Goal: Contribute content: Contribute content

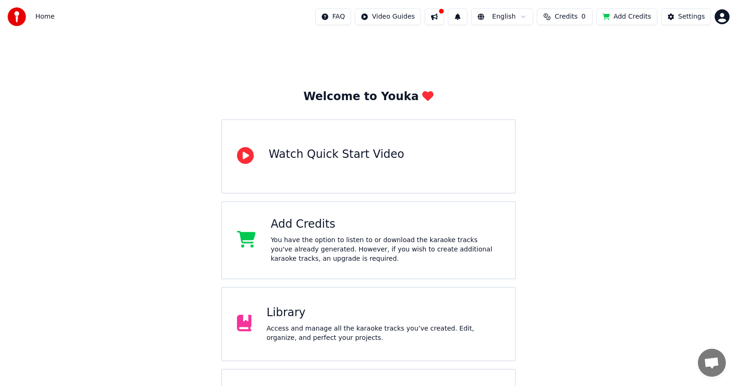
scroll to position [57, 0]
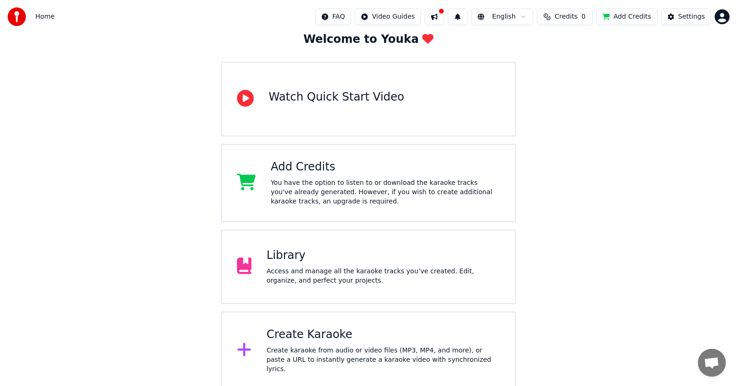
click at [299, 340] on div "Create Karaoke" at bounding box center [383, 334] width 234 height 15
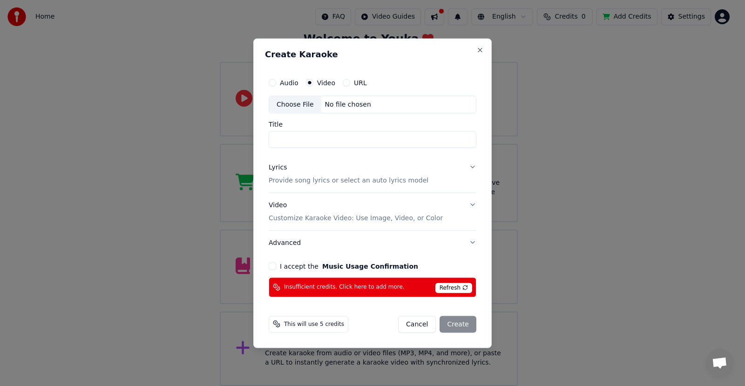
click at [318, 82] on label "Video" at bounding box center [326, 82] width 18 height 7
click at [313, 82] on button "Video" at bounding box center [309, 82] width 7 height 7
click at [304, 103] on div "Choose File" at bounding box center [295, 104] width 52 height 17
type input "**********"
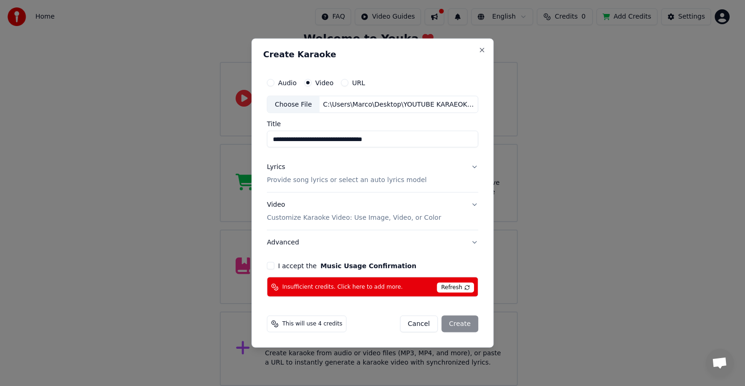
click at [272, 269] on button "I accept the Music Usage Confirmation" at bounding box center [270, 265] width 7 height 7
click at [417, 320] on button "Cancel" at bounding box center [419, 324] width 38 height 17
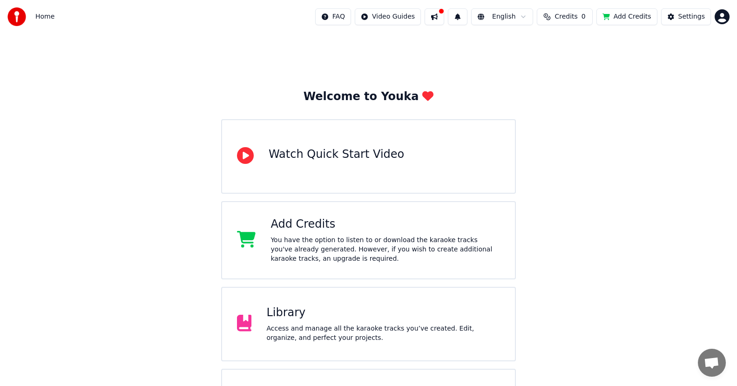
scroll to position [57, 0]
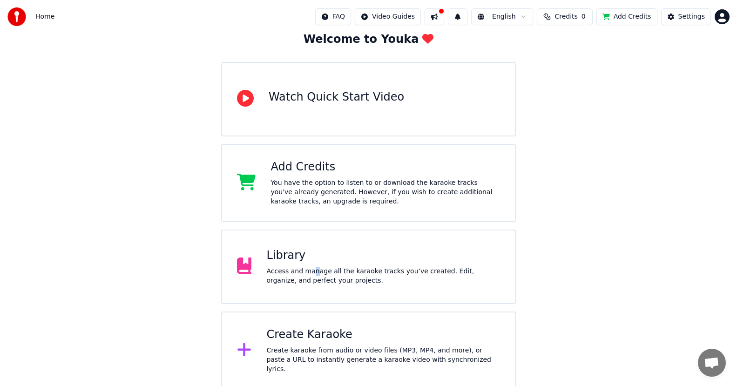
click at [309, 267] on div "Access and manage all the karaoke tracks you’ve created. Edit, organize, and pe…" at bounding box center [383, 276] width 234 height 19
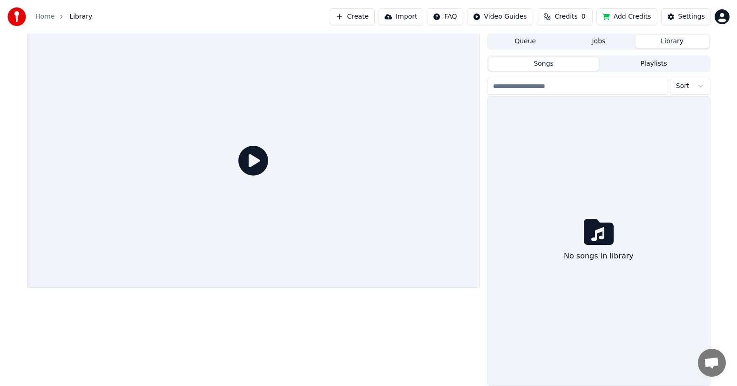
scroll to position [0, 0]
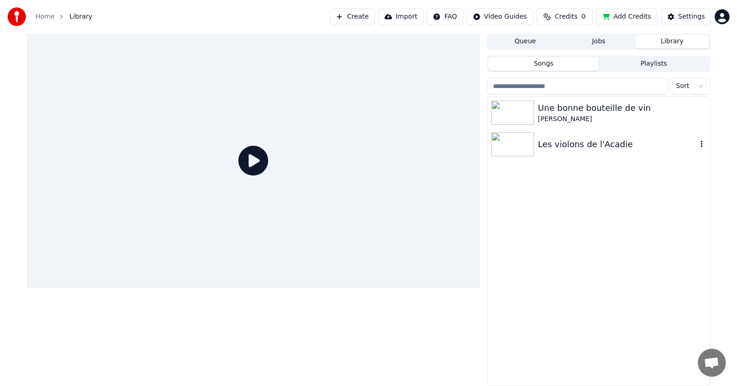
click at [547, 140] on div "Les violons de l'Acadie" at bounding box center [617, 144] width 159 height 13
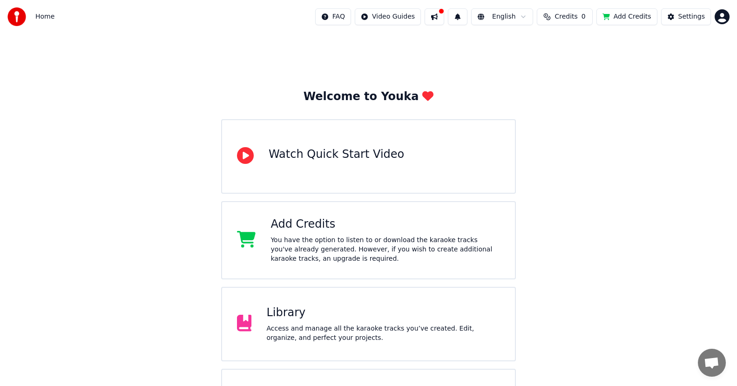
click at [314, 236] on div "You have the option to listen to or download the karaoke tracks you've already …" at bounding box center [386, 250] width 230 height 28
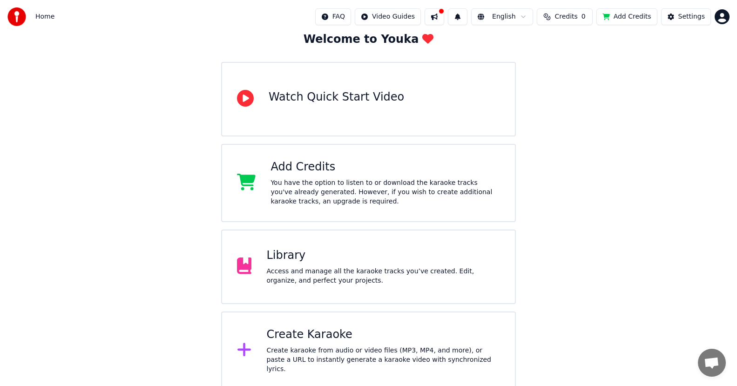
click at [306, 345] on div "Create Karaoke Create karaoke from audio or video files (MP3, MP4, and more), o…" at bounding box center [383, 350] width 234 height 47
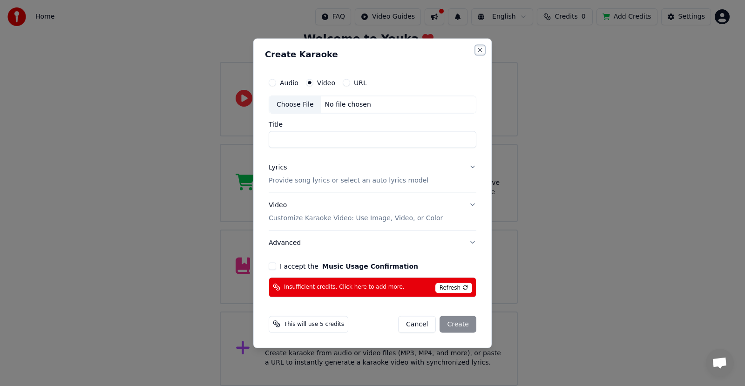
click at [483, 50] on button "Close" at bounding box center [479, 49] width 7 height 7
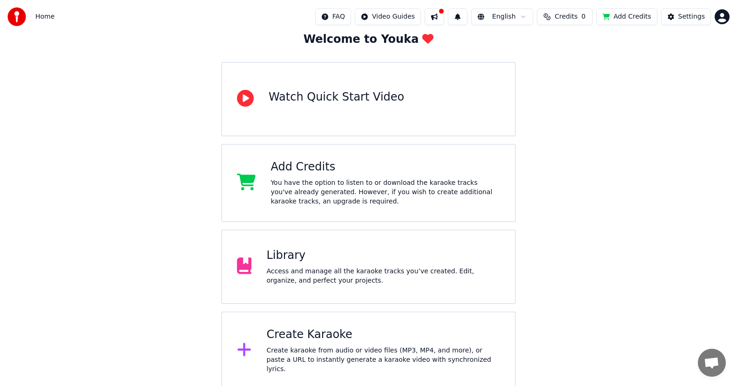
click at [327, 341] on div "Create Karaoke" at bounding box center [383, 334] width 234 height 15
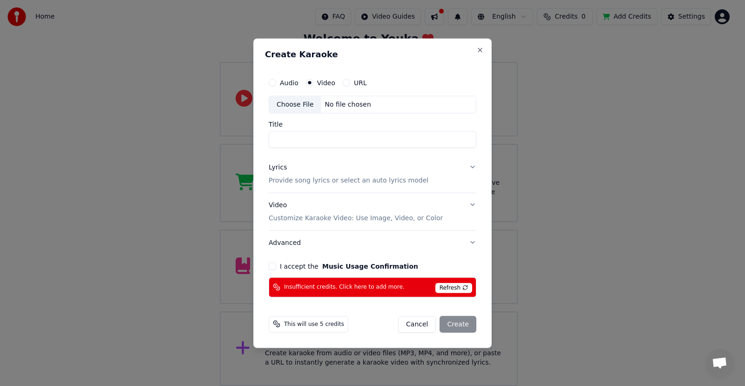
click at [313, 287] on span "Insufficient credits. Click here to add more." at bounding box center [344, 286] width 121 height 7
click at [464, 286] on span "Refresh" at bounding box center [453, 288] width 37 height 10
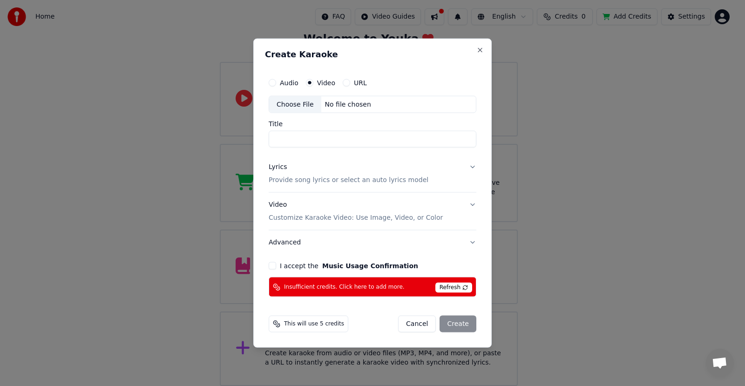
click at [464, 286] on span "Refresh" at bounding box center [453, 288] width 37 height 10
click at [455, 325] on div "Cancel Create" at bounding box center [437, 324] width 78 height 17
click at [290, 102] on div "Choose File" at bounding box center [295, 104] width 52 height 17
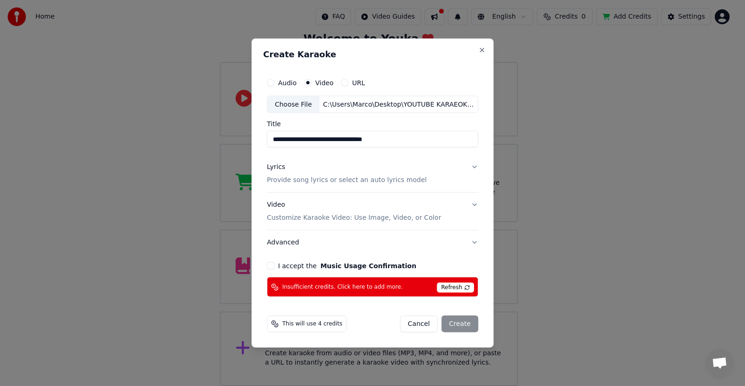
type input "**********"
click at [272, 265] on button "I accept the Music Usage Confirmation" at bounding box center [270, 265] width 7 height 7
click at [460, 323] on div "Cancel Create" at bounding box center [439, 324] width 78 height 17
click at [479, 49] on button "Close" at bounding box center [481, 49] width 7 height 7
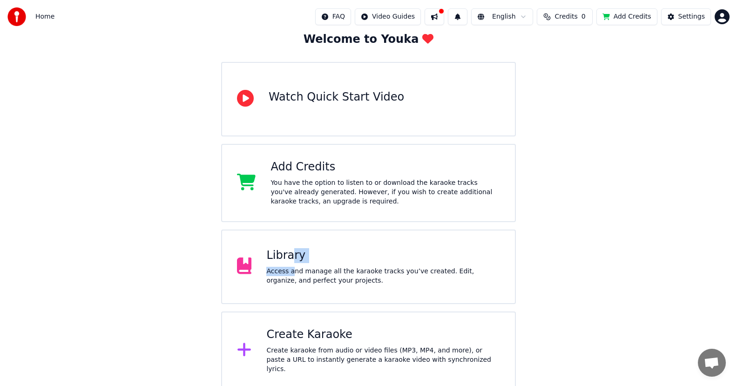
click at [288, 265] on div "Library Access and manage all the karaoke tracks you’ve created. Edit, organize…" at bounding box center [383, 266] width 234 height 37
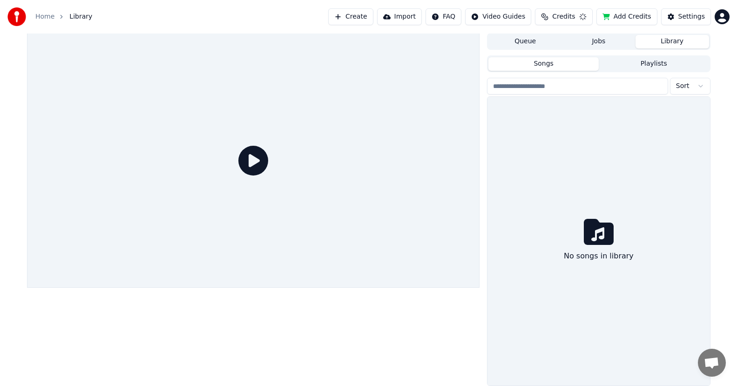
scroll to position [0, 0]
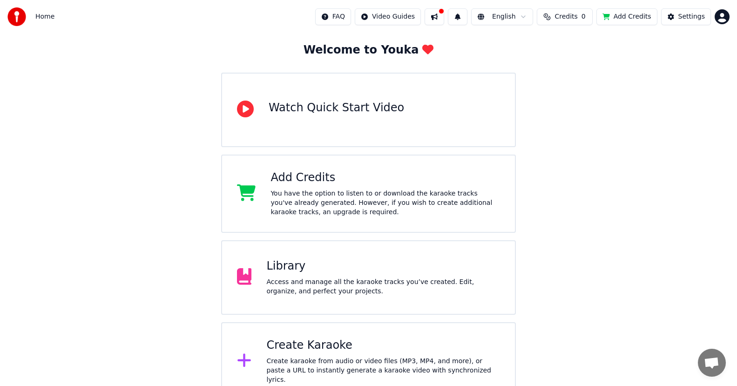
scroll to position [57, 0]
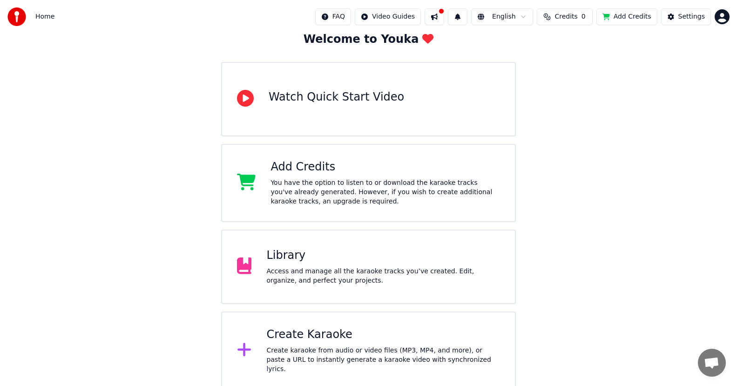
click at [312, 352] on div "Create karaoke from audio or video files (MP3, MP4, and more), or paste a URL t…" at bounding box center [383, 360] width 234 height 28
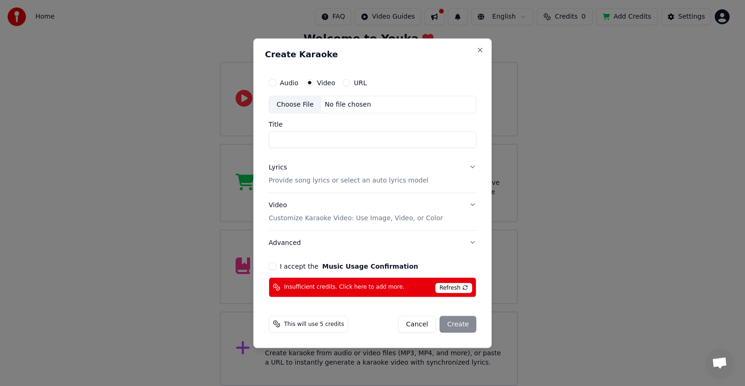
click at [275, 268] on button "I accept the Music Usage Confirmation" at bounding box center [272, 265] width 7 height 7
click at [318, 86] on label "Video" at bounding box center [326, 82] width 18 height 7
click at [313, 86] on button "Video" at bounding box center [309, 82] width 7 height 7
click at [321, 80] on label "Video" at bounding box center [326, 82] width 18 height 7
click at [313, 80] on button "Video" at bounding box center [309, 82] width 7 height 7
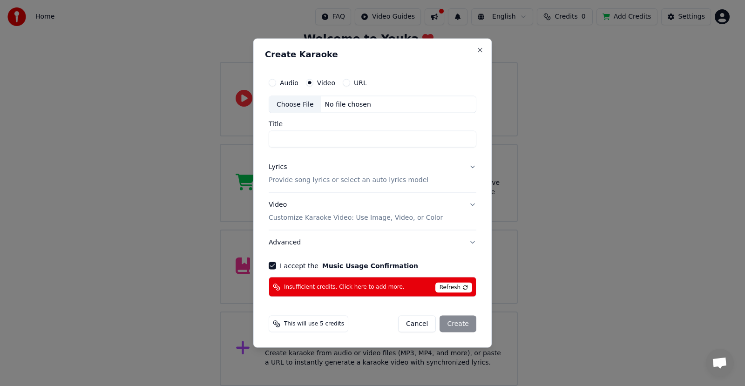
click at [291, 105] on div "Choose File" at bounding box center [295, 104] width 52 height 17
type input "**********"
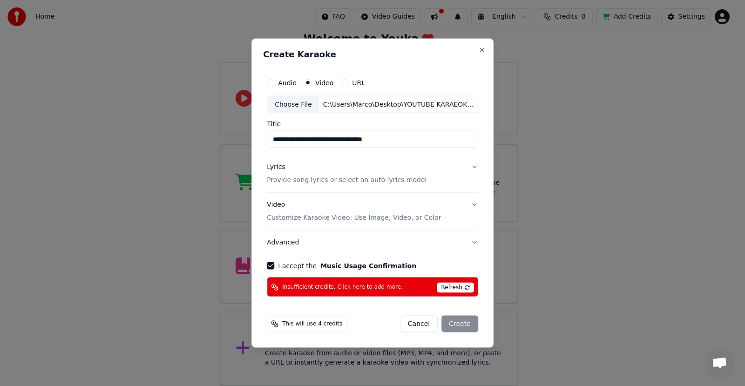
click at [350, 286] on span "Insufficient credits. Click here to add more." at bounding box center [342, 286] width 121 height 7
click at [478, 50] on button "Close" at bounding box center [481, 49] width 7 height 7
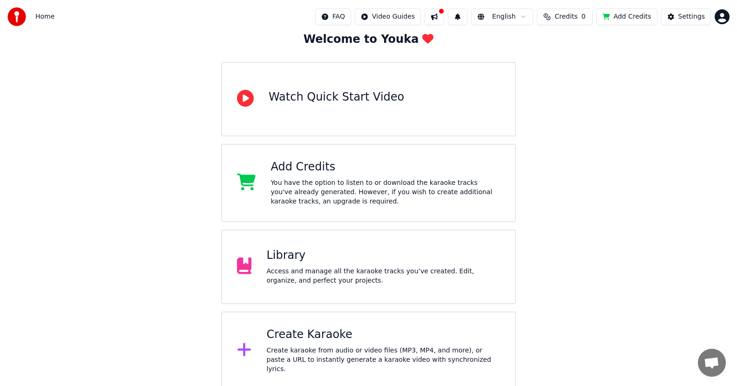
scroll to position [11, 0]
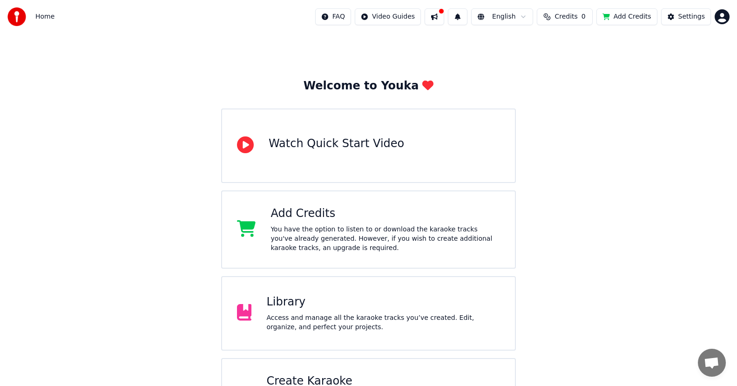
click at [318, 315] on div "Access and manage all the karaoke tracks you’ve created. Edit, organize, and pe…" at bounding box center [383, 322] width 234 height 19
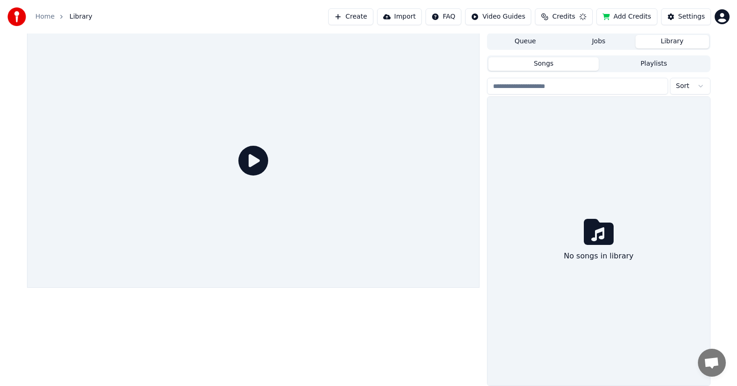
scroll to position [0, 0]
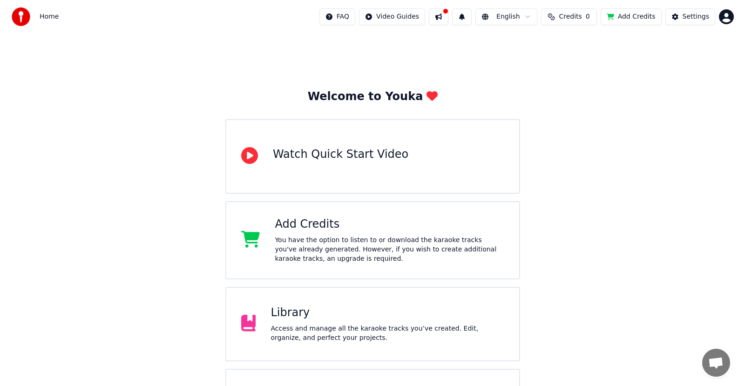
scroll to position [47, 0]
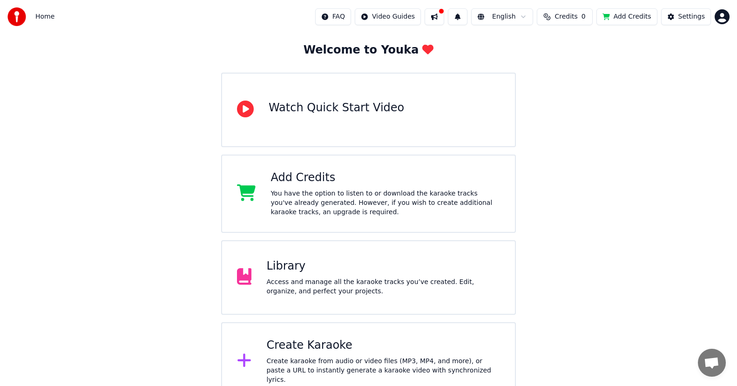
click at [319, 186] on div "Add Credits You have the option to listen to or download the karaoke tracks you…" at bounding box center [386, 193] width 230 height 47
click at [305, 353] on div "Create Karaoke" at bounding box center [383, 345] width 234 height 15
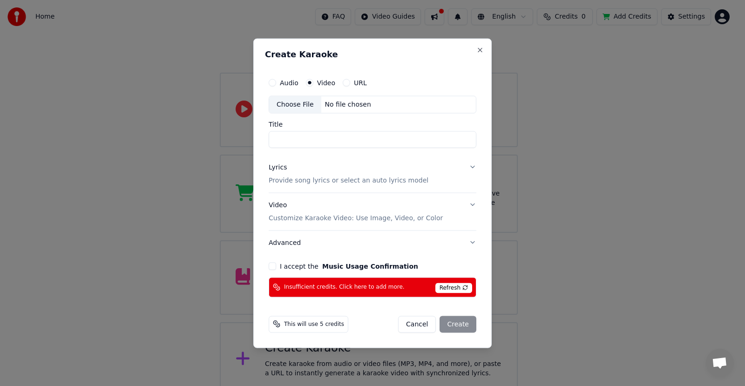
click at [273, 268] on button "I accept the Music Usage Confirmation" at bounding box center [272, 265] width 7 height 7
click at [466, 287] on span "Refresh" at bounding box center [453, 288] width 37 height 10
click at [466, 286] on span "Refresh" at bounding box center [453, 288] width 37 height 10
click at [298, 106] on div "Choose File" at bounding box center [295, 104] width 52 height 17
type input "**********"
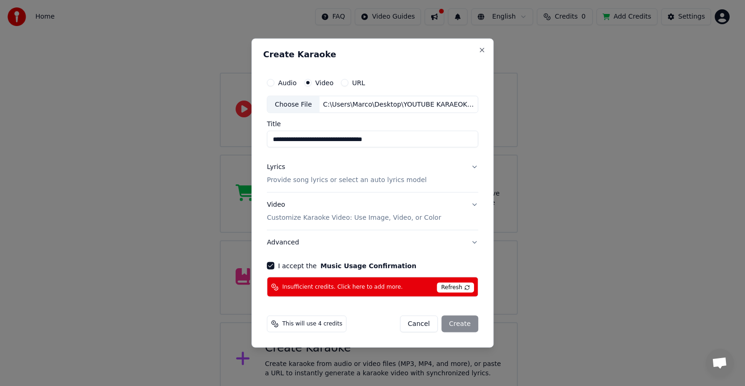
click at [382, 179] on p "Provide song lyrics or select an auto lyrics model" at bounding box center [347, 180] width 160 height 9
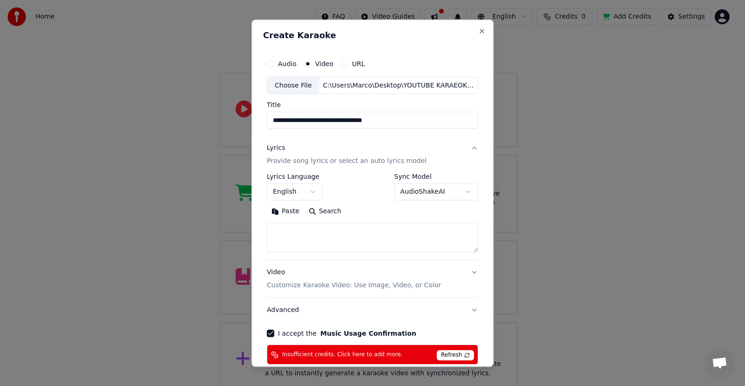
click at [290, 192] on button "English" at bounding box center [295, 192] width 56 height 17
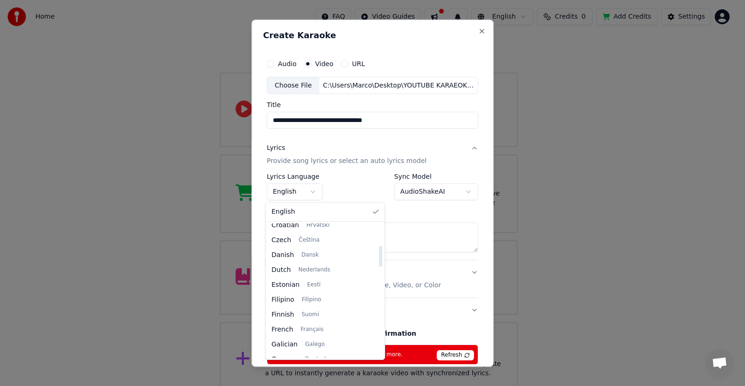
scroll to position [186, 0]
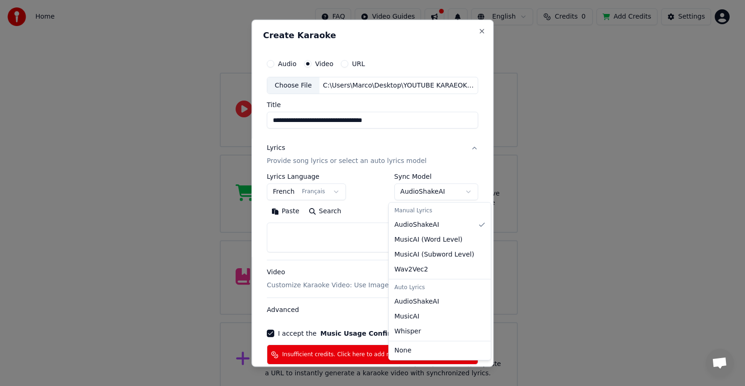
click at [419, 190] on body "**********" at bounding box center [368, 174] width 737 height 443
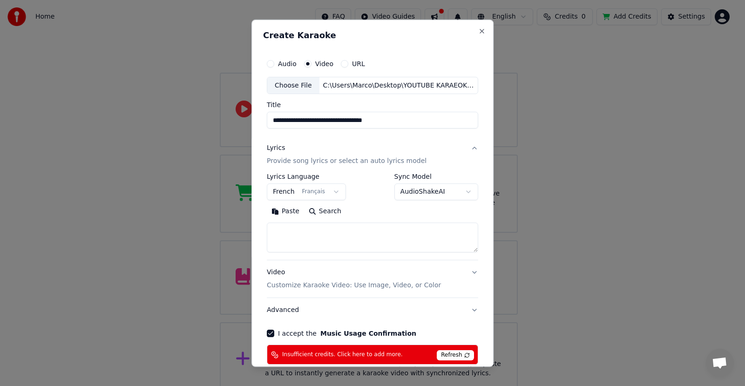
click at [360, 137] on body "**********" at bounding box center [368, 174] width 737 height 443
click at [285, 211] on button "Paste" at bounding box center [285, 211] width 37 height 15
select select "**"
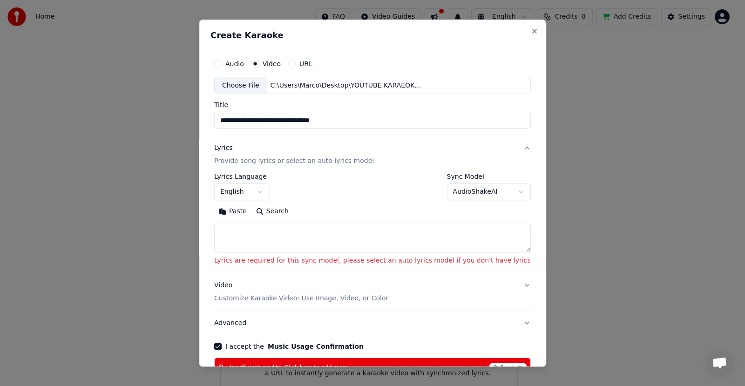
click at [269, 242] on textarea at bounding box center [372, 238] width 317 height 30
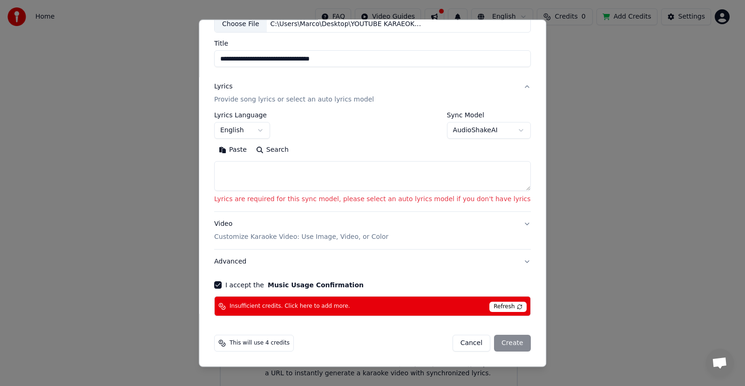
click at [490, 309] on span "Refresh" at bounding box center [508, 307] width 37 height 10
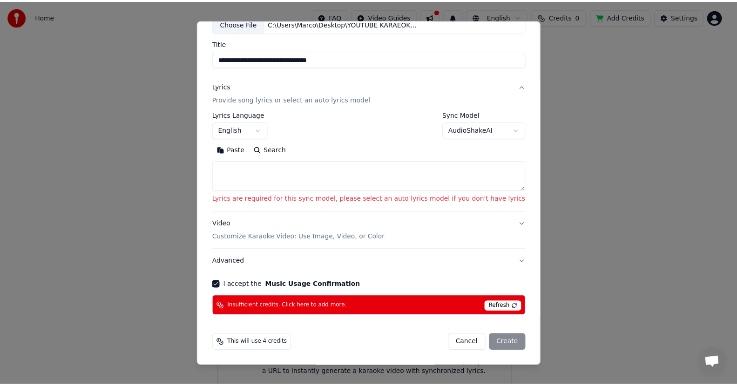
scroll to position [0, 0]
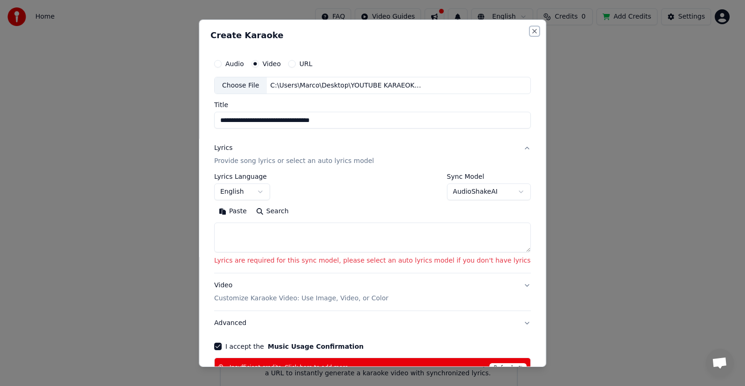
click at [531, 32] on button "Close" at bounding box center [534, 30] width 7 height 7
select select
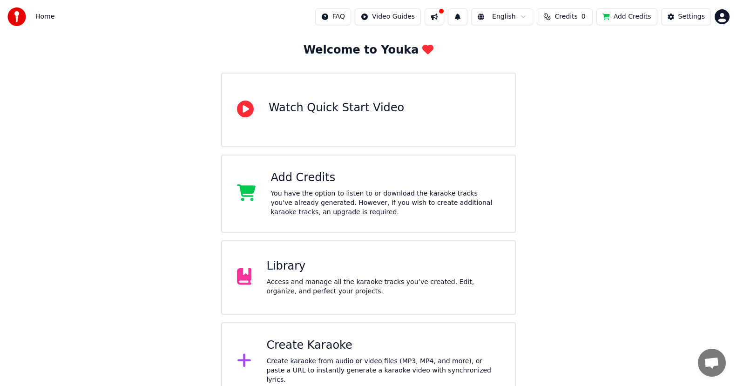
click at [297, 291] on div "Access and manage all the karaoke tracks you’ve created. Edit, organize, and pe…" at bounding box center [383, 287] width 234 height 19
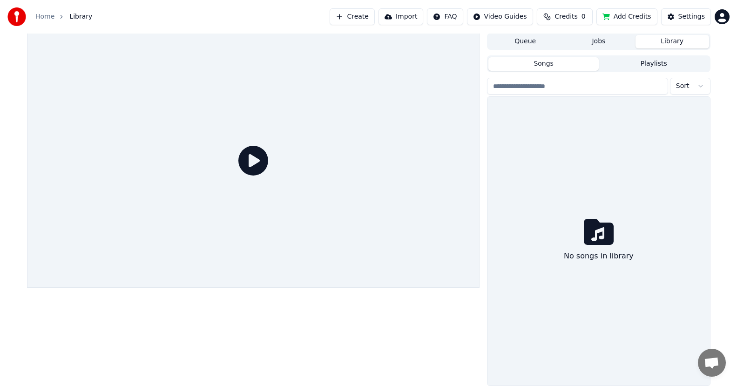
scroll to position [0, 0]
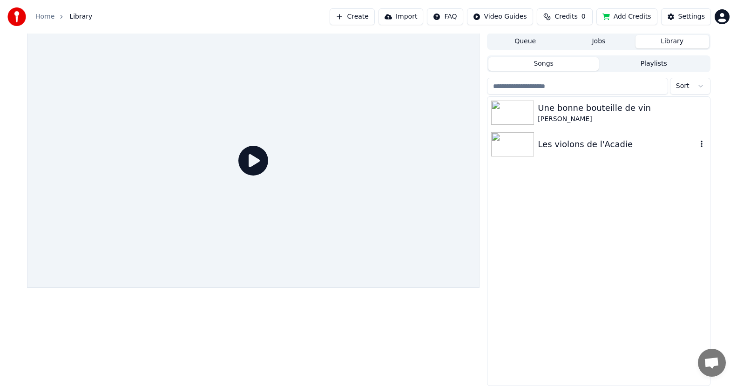
click at [548, 143] on div "Les violons de l'Acadie" at bounding box center [617, 144] width 159 height 13
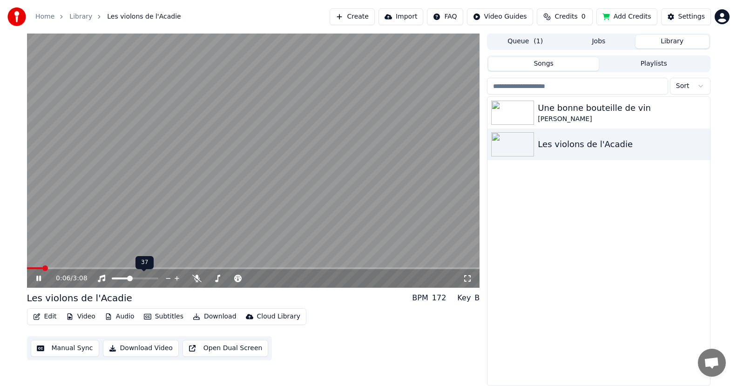
click at [129, 278] on span at bounding box center [120, 279] width 17 height 2
click at [574, 111] on div "Une bonne bouteille de vin" at bounding box center [617, 108] width 159 height 13
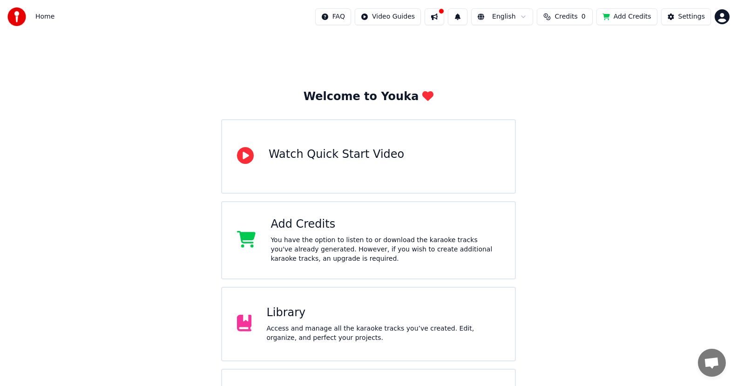
scroll to position [57, 0]
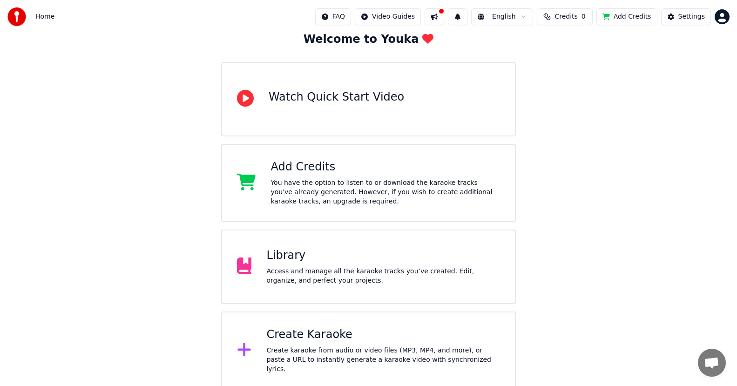
click at [299, 347] on div "Create Karaoke Create karaoke from audio or video files (MP3, MP4, and more), o…" at bounding box center [383, 350] width 234 height 47
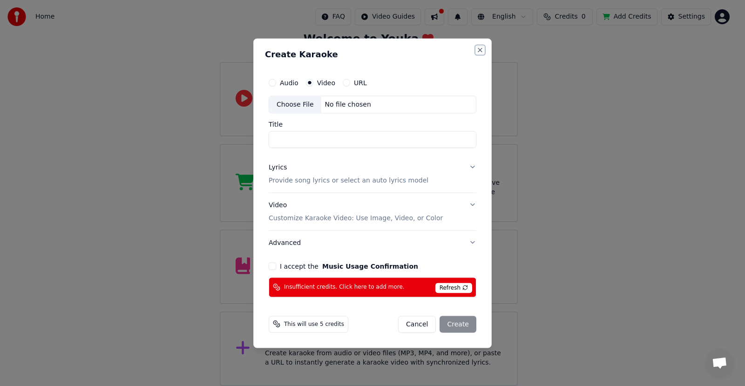
click at [479, 51] on button "Close" at bounding box center [479, 49] width 7 height 7
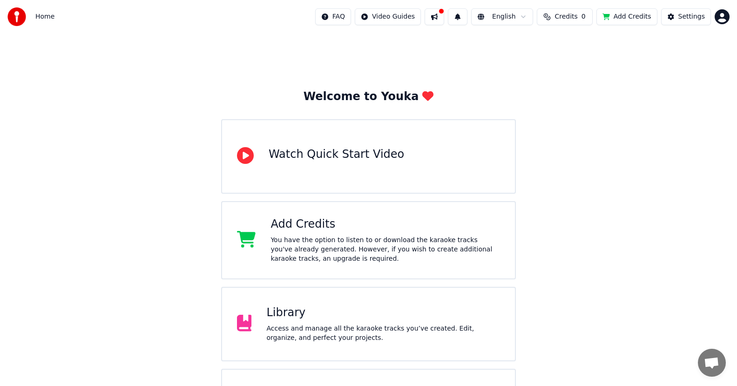
click at [279, 334] on div "Access and manage all the karaoke tracks you’ve created. Edit, organize, and pe…" at bounding box center [383, 333] width 234 height 19
